Goal: Browse casually

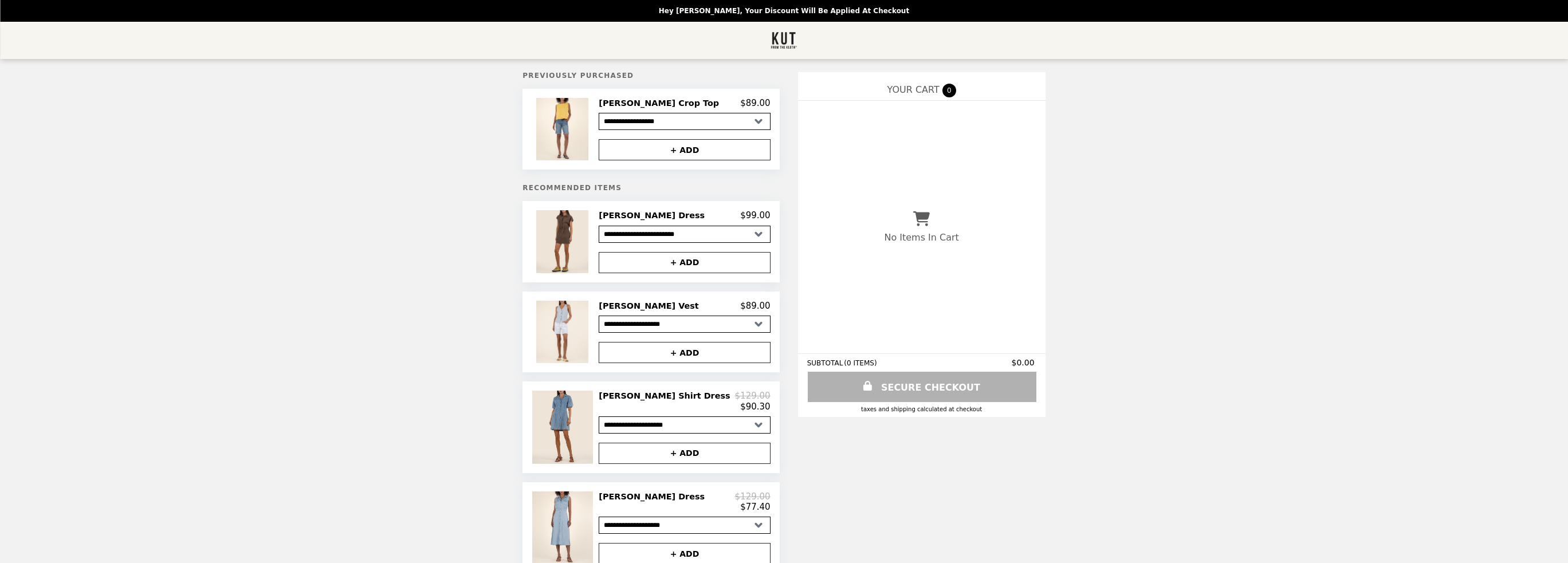
select select "**********"
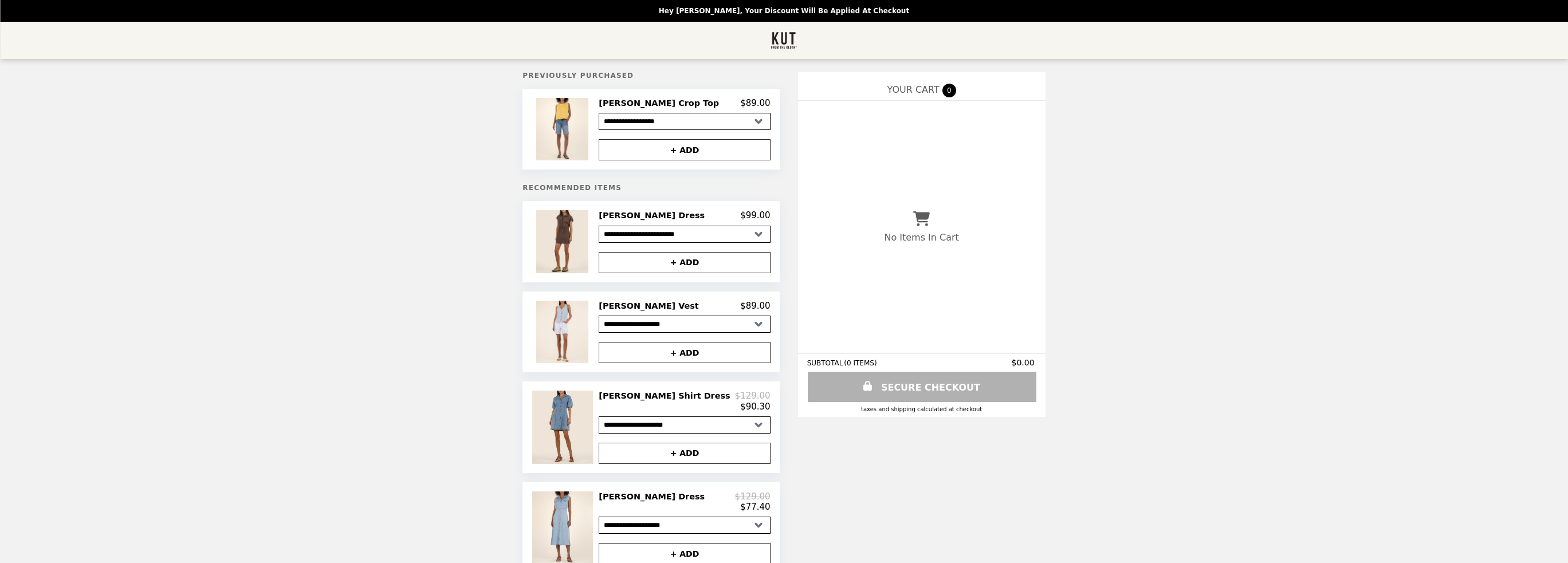
select select "**********"
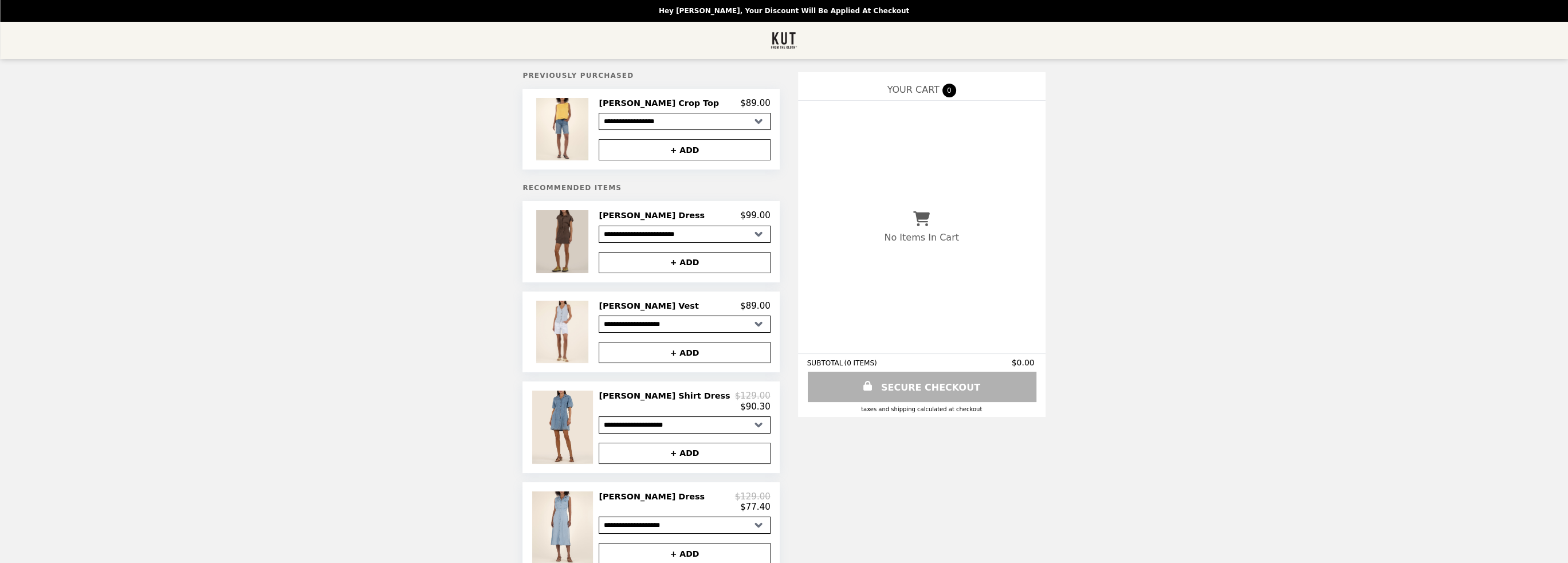
click at [590, 243] on img at bounding box center [563, 241] width 55 height 63
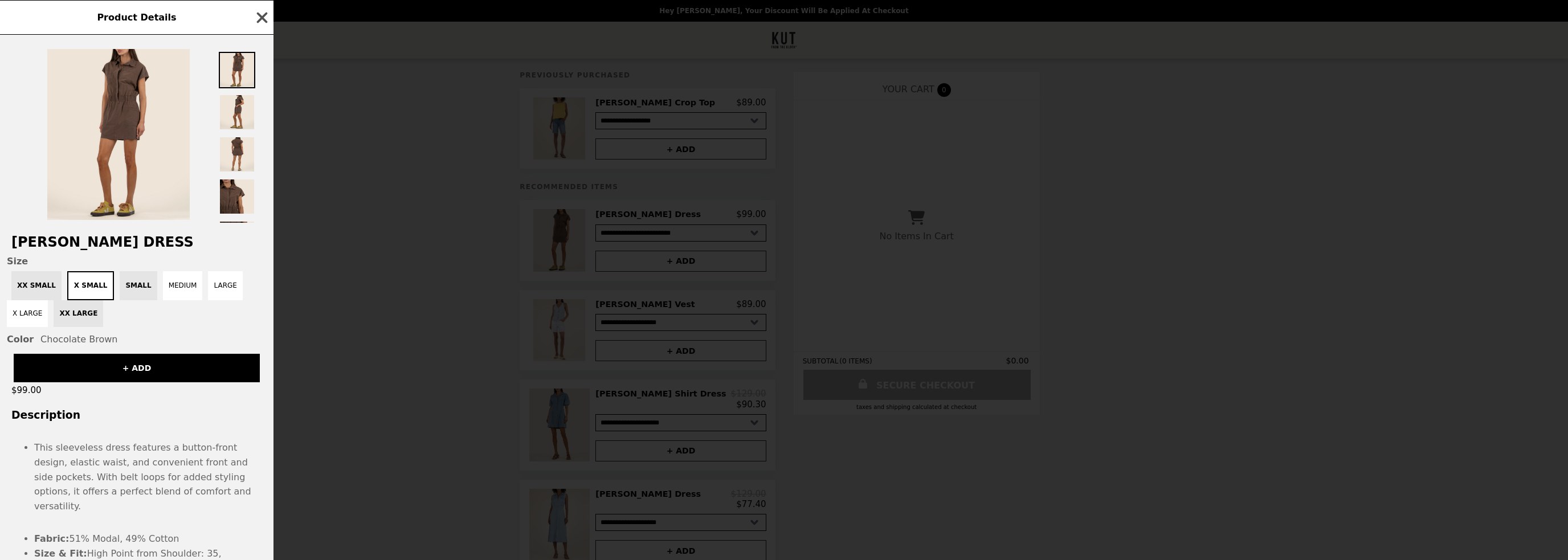
click at [264, 11] on icon "button" at bounding box center [262, 18] width 17 height 17
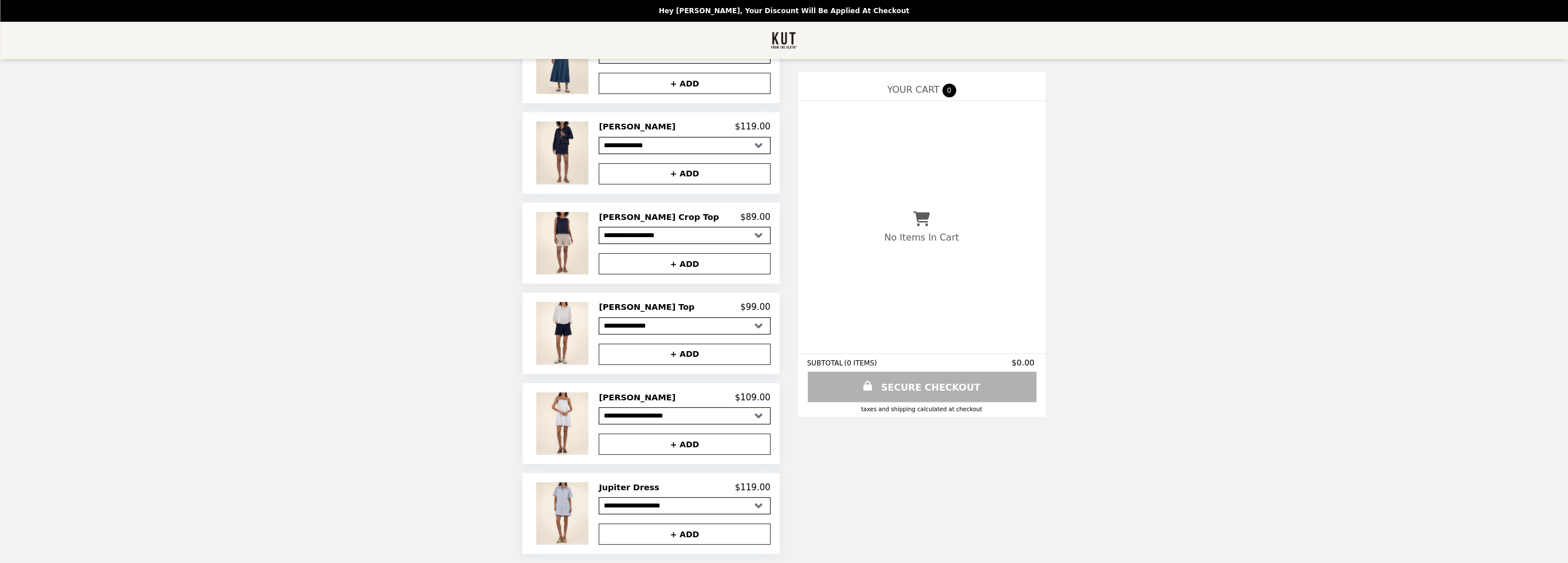
scroll to position [572, 0]
click at [589, 514] on img at bounding box center [563, 513] width 55 height 63
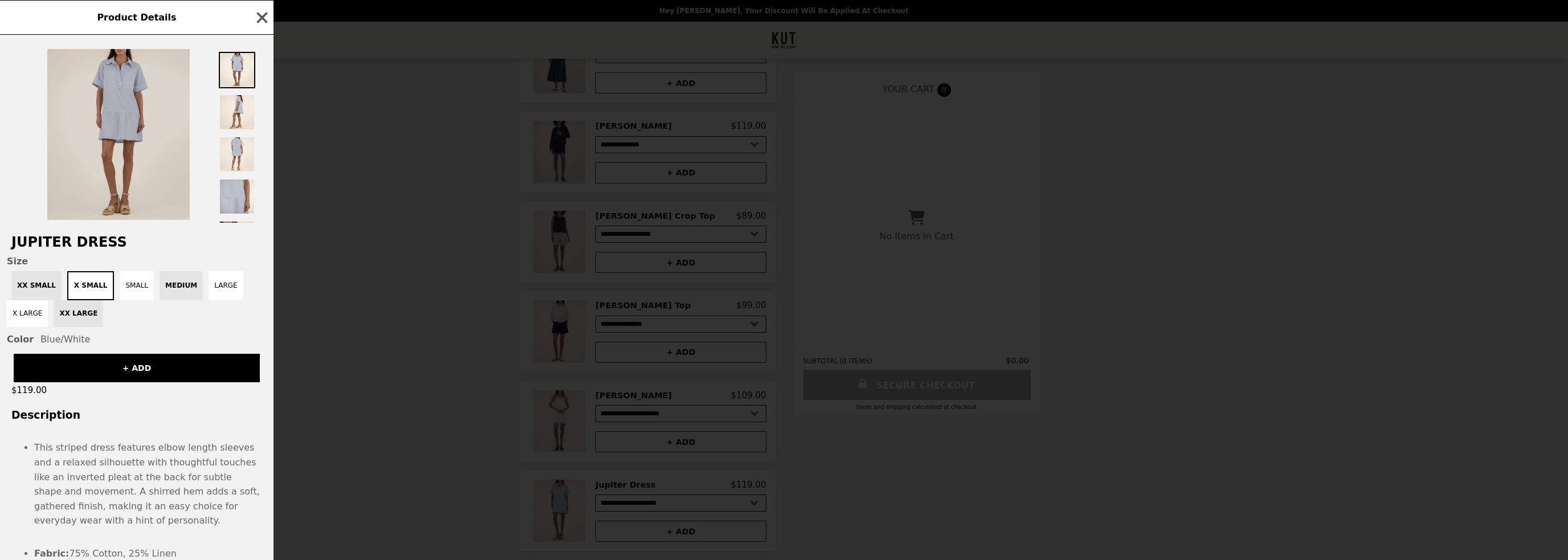
click at [140, 125] on img at bounding box center [118, 134] width 143 height 171
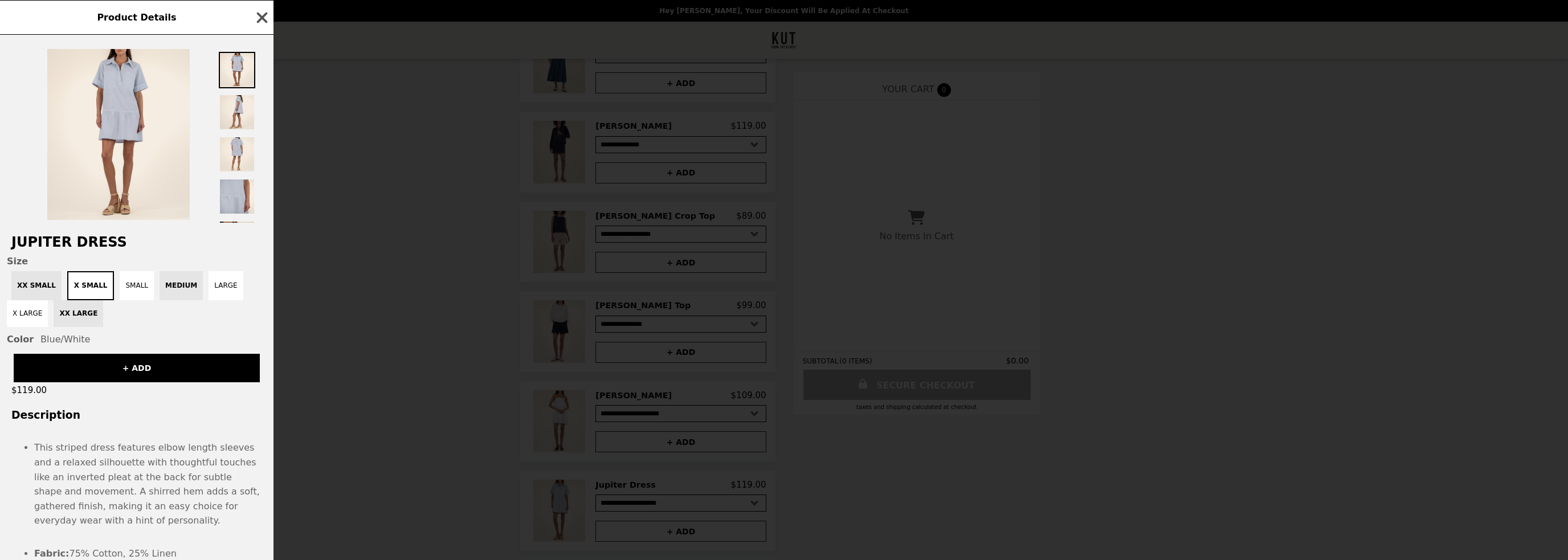
click at [262, 15] on icon "button" at bounding box center [262, 18] width 17 height 17
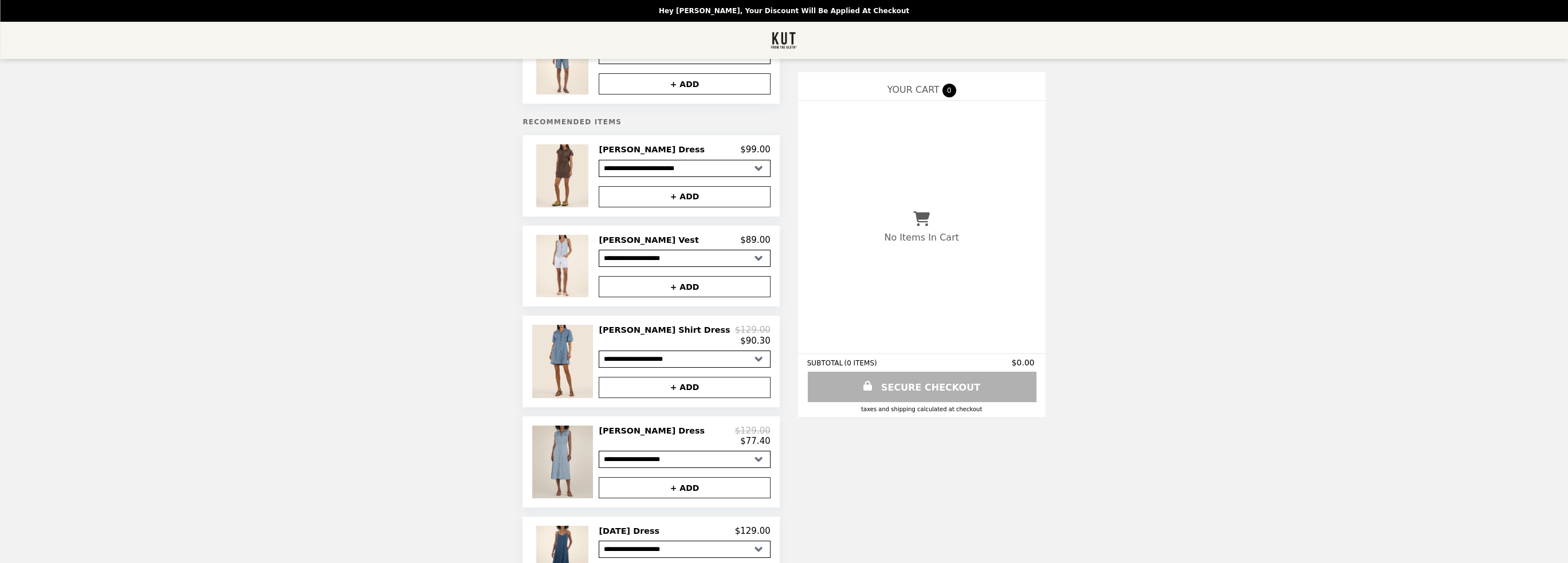
scroll to position [0, 0]
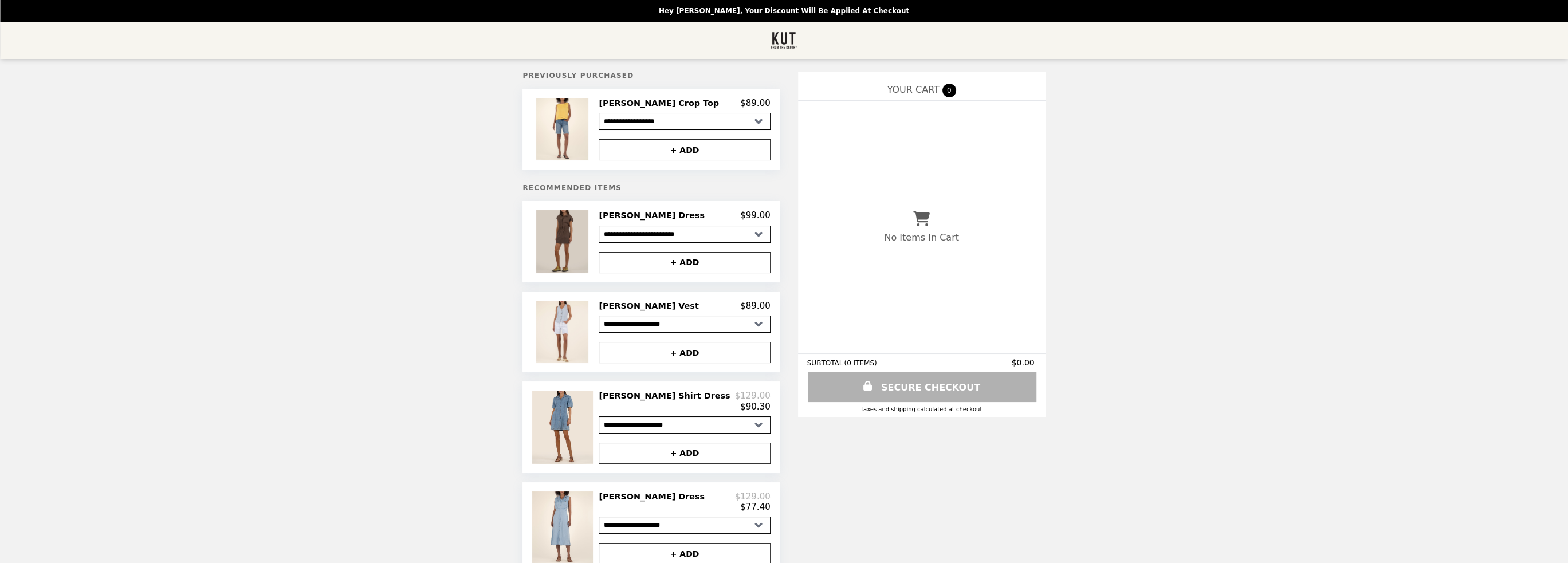
click at [586, 240] on img at bounding box center [563, 241] width 55 height 63
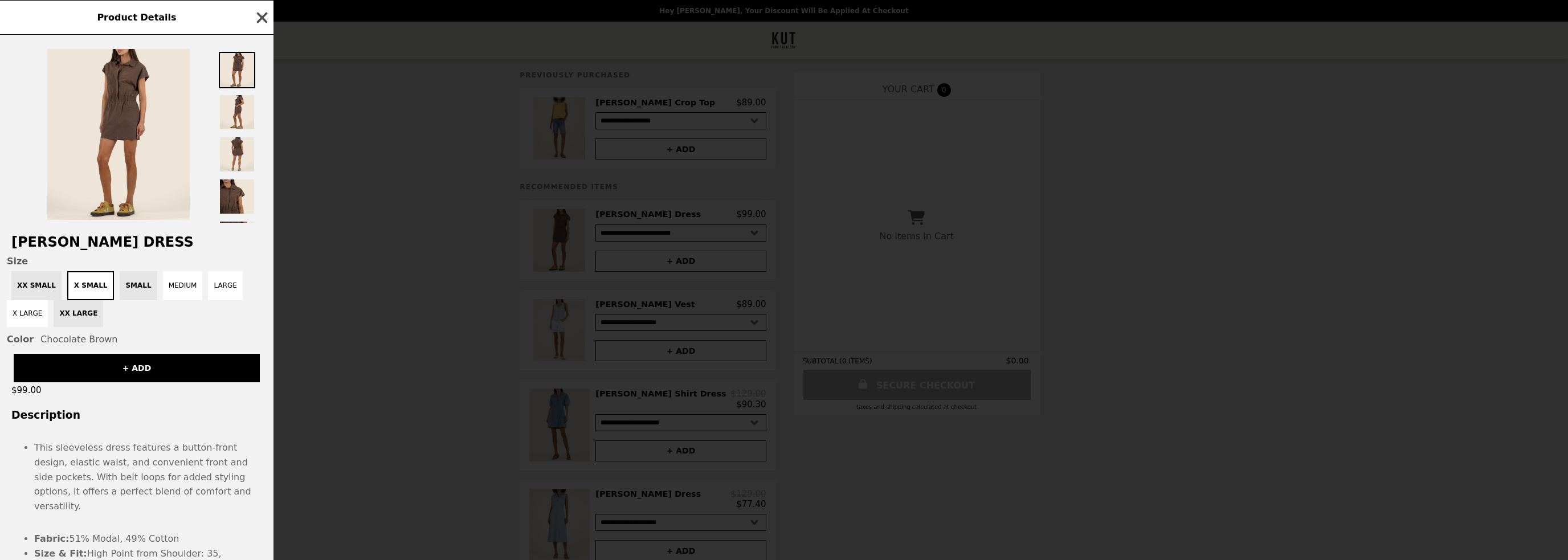
click at [260, 16] on icon "button" at bounding box center [262, 17] width 11 height 11
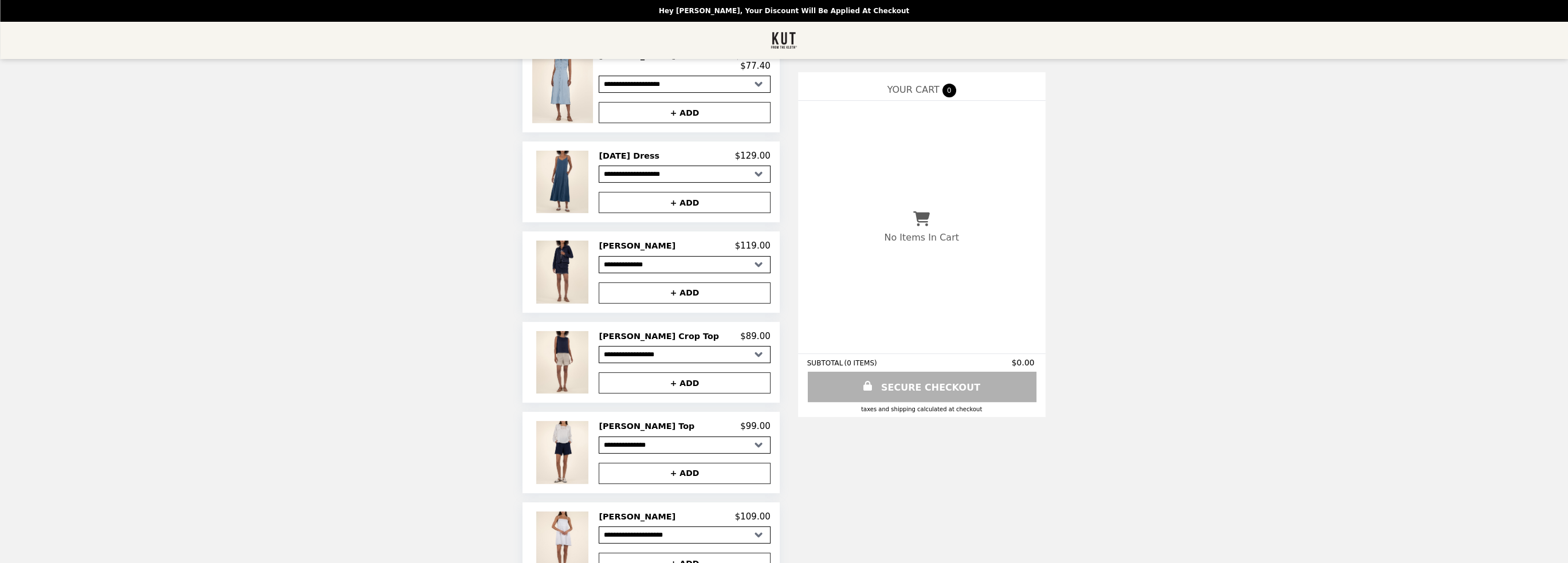
scroll to position [572, 0]
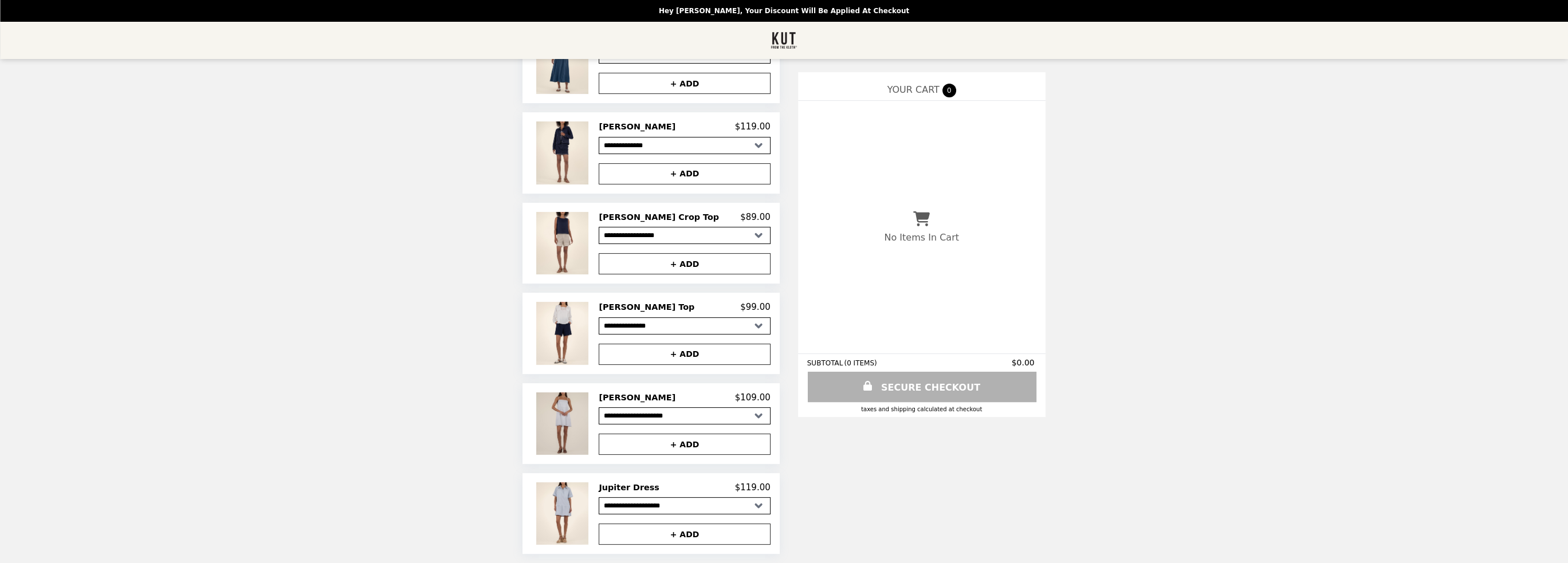
click at [571, 410] on img at bounding box center [563, 423] width 55 height 63
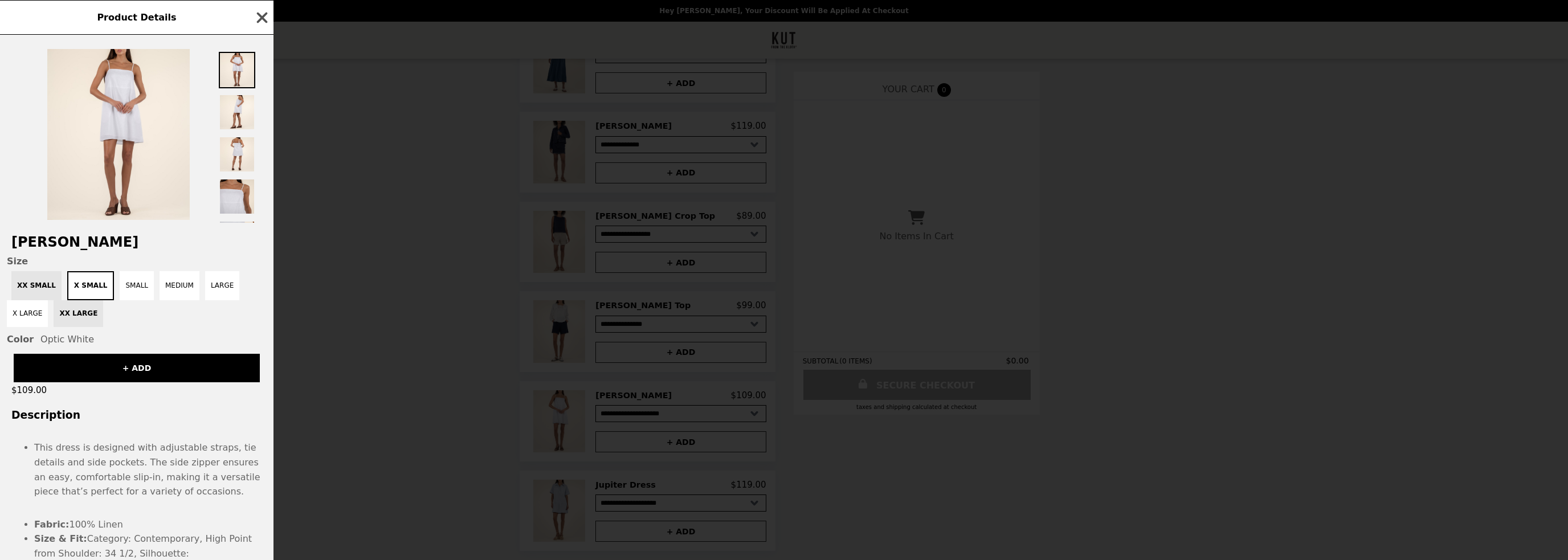
click at [260, 16] on icon "button" at bounding box center [262, 17] width 11 height 11
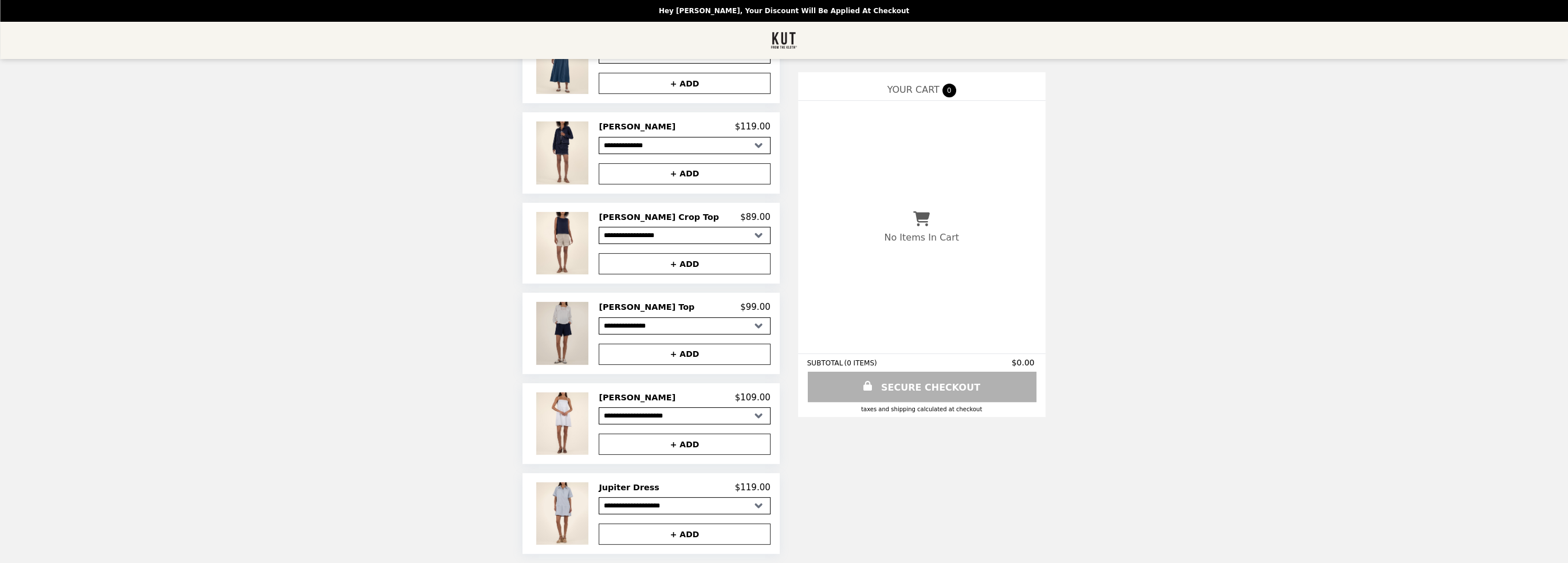
click at [585, 355] on img at bounding box center [563, 333] width 55 height 63
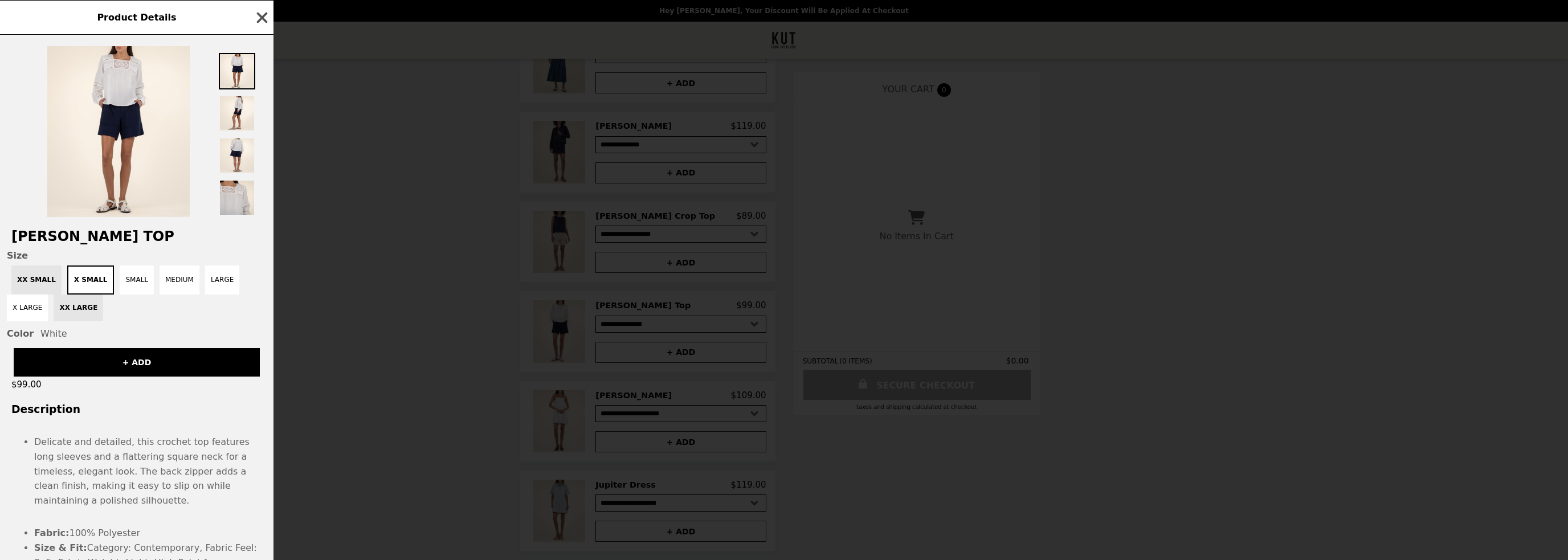
click at [256, 19] on icon "button" at bounding box center [262, 18] width 17 height 17
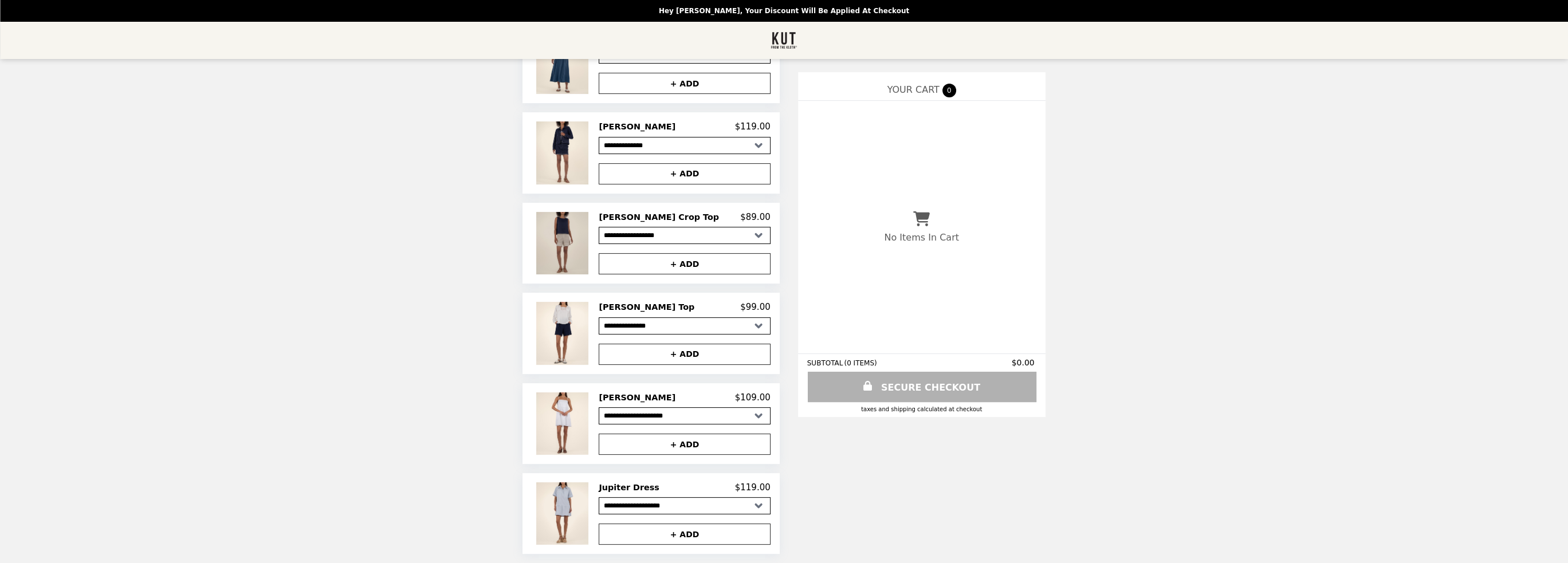
click at [583, 233] on img at bounding box center [563, 243] width 55 height 63
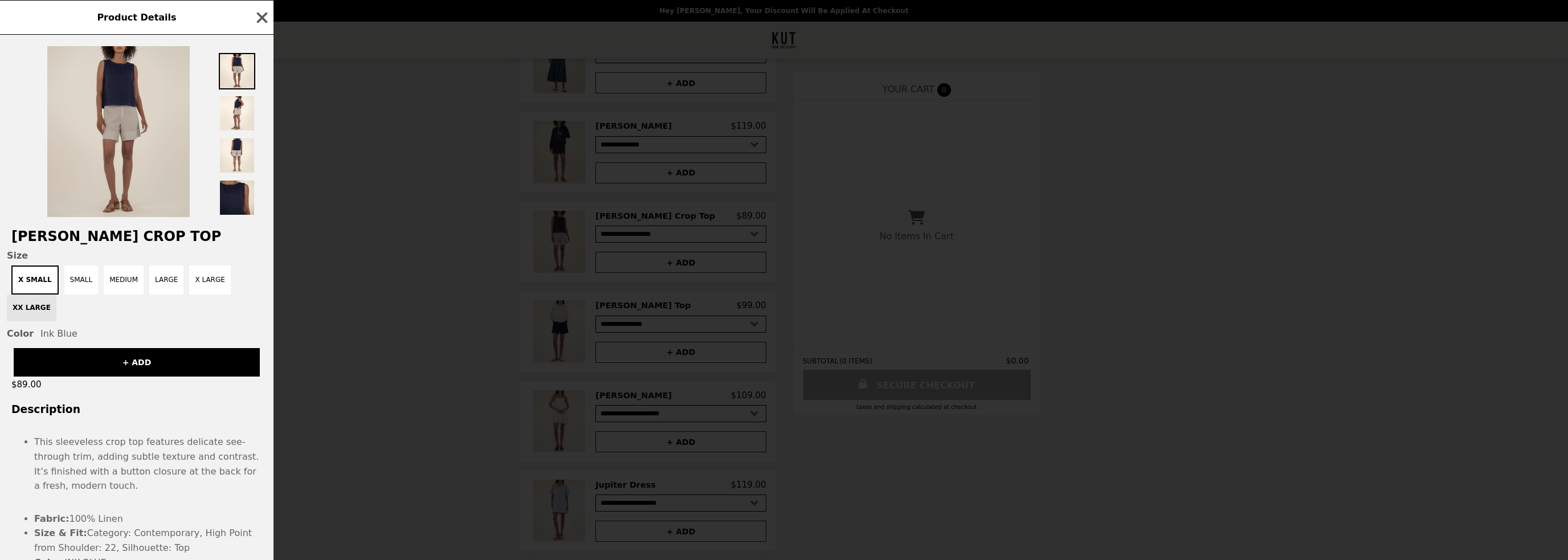
click at [131, 85] on img at bounding box center [118, 131] width 143 height 171
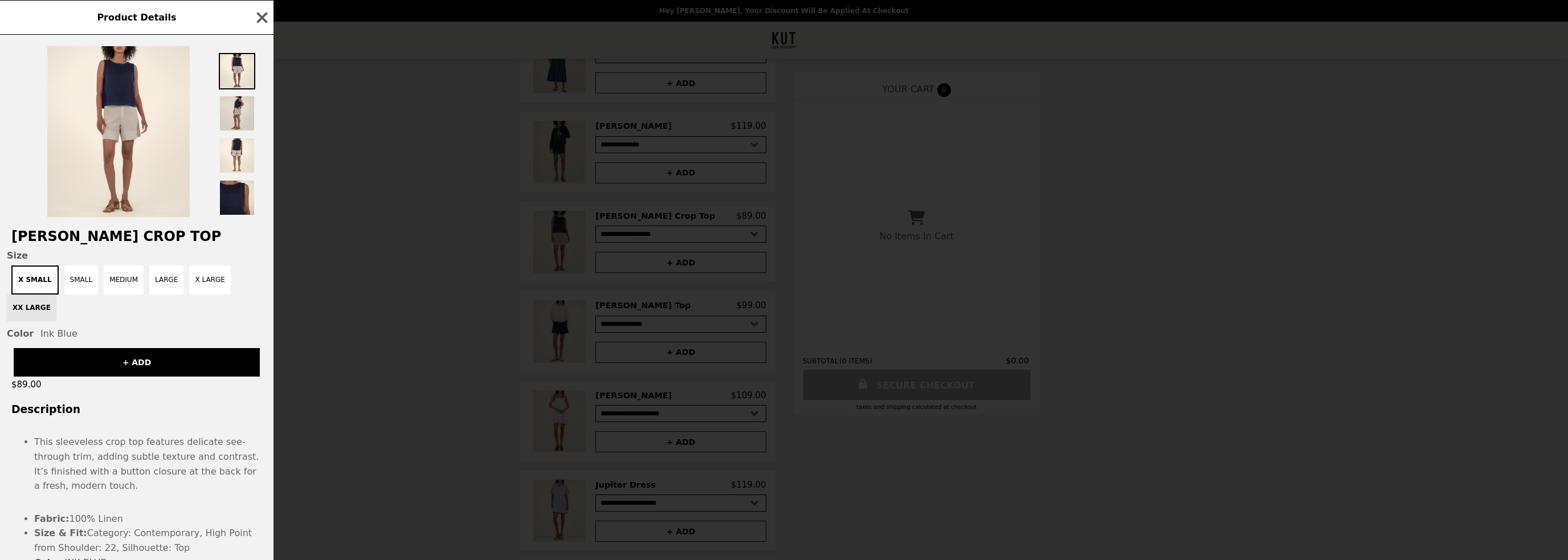
click at [237, 115] on img at bounding box center [237, 113] width 37 height 37
click at [230, 158] on img at bounding box center [237, 155] width 37 height 37
click at [262, 21] on icon "button" at bounding box center [262, 18] width 17 height 17
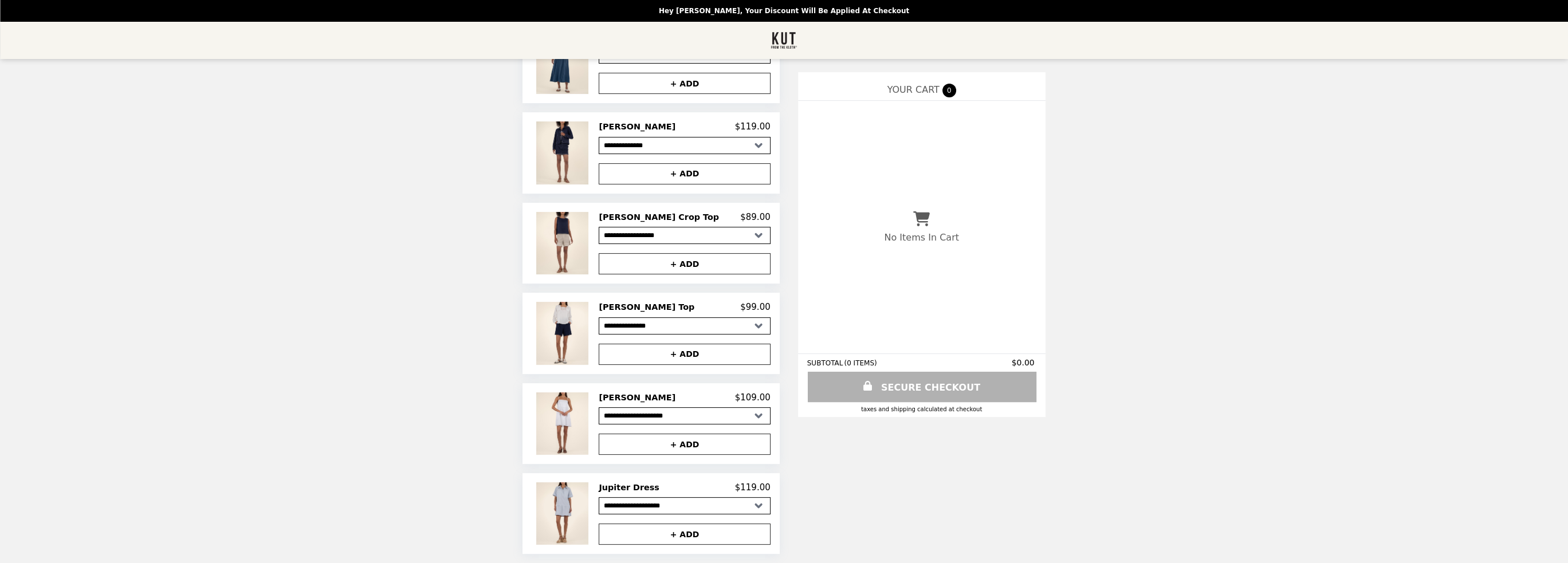
click at [359, 299] on div "**********" at bounding box center [784, 1] width 1568 height 1123
